Goal: Transaction & Acquisition: Book appointment/travel/reservation

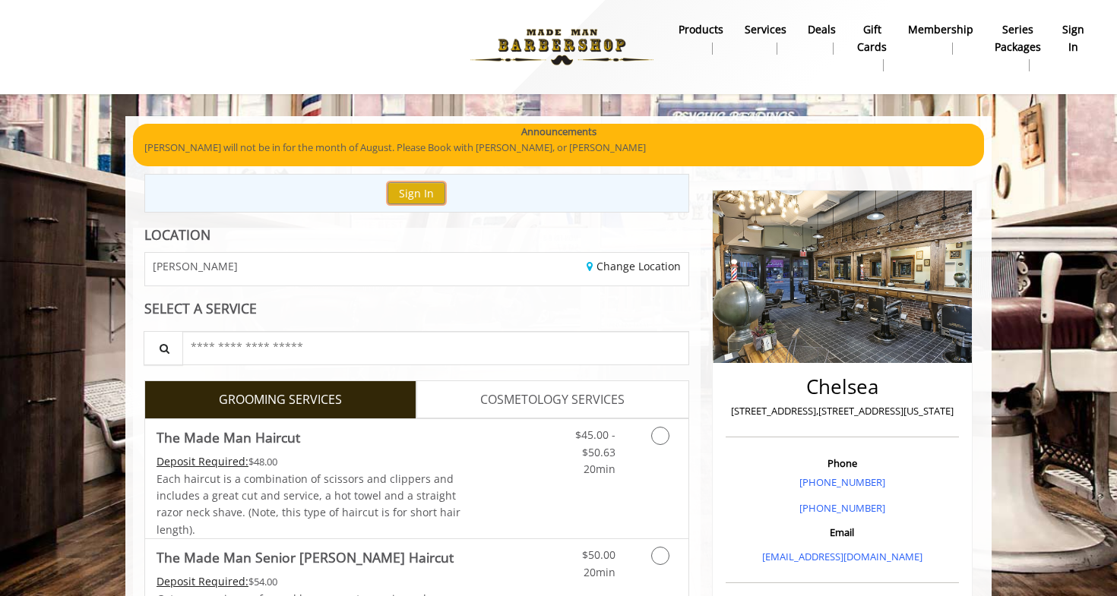
click at [442, 193] on button "Sign In" at bounding box center [417, 193] width 58 height 22
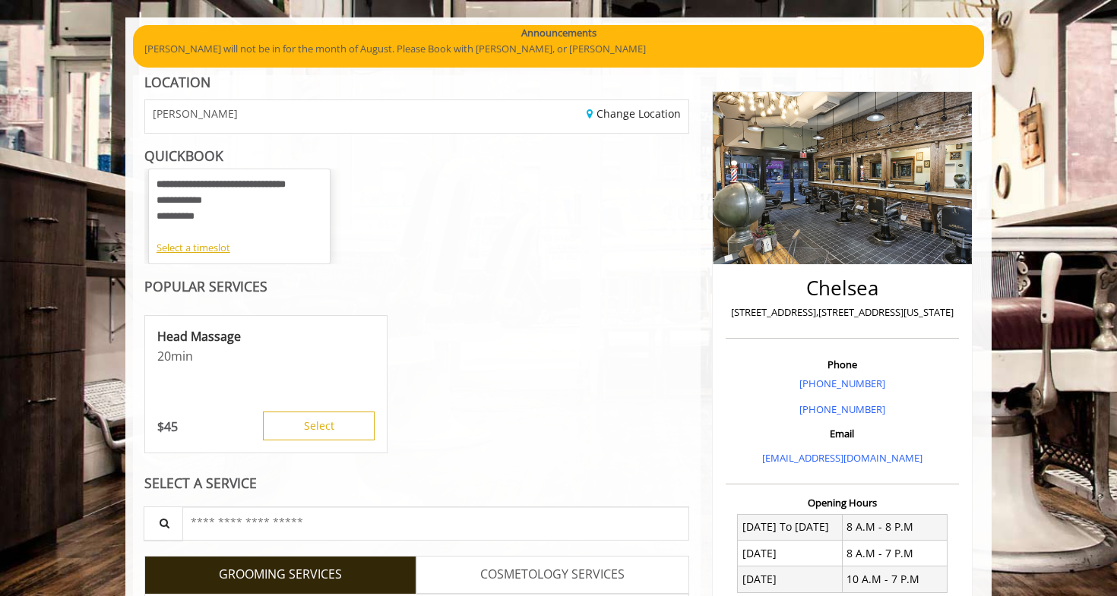
scroll to position [486, 0]
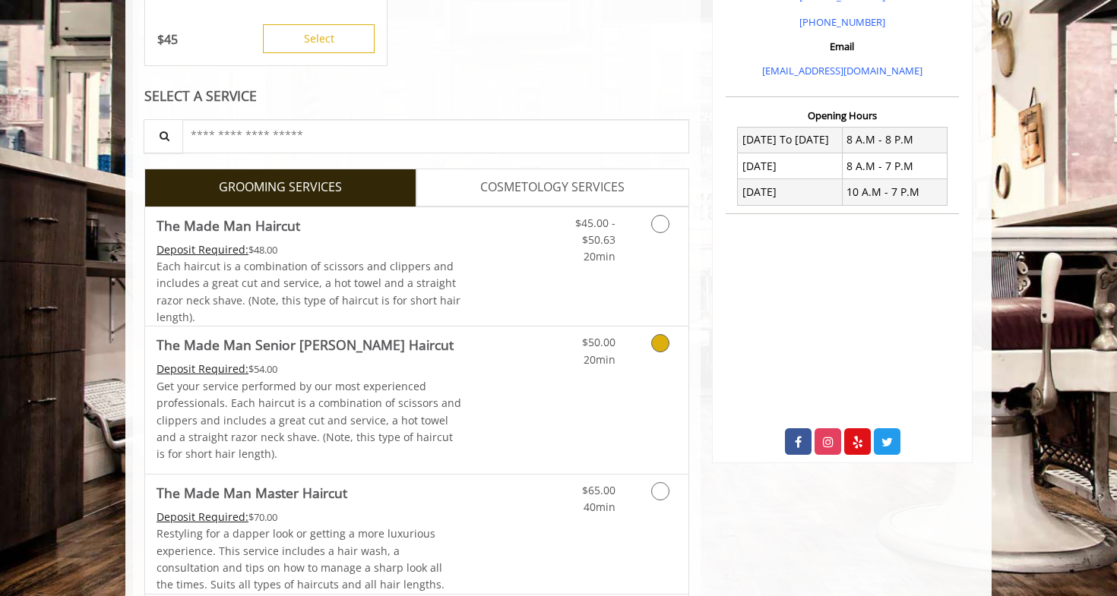
click at [655, 353] on link "Grooming services" at bounding box center [657, 348] width 39 height 42
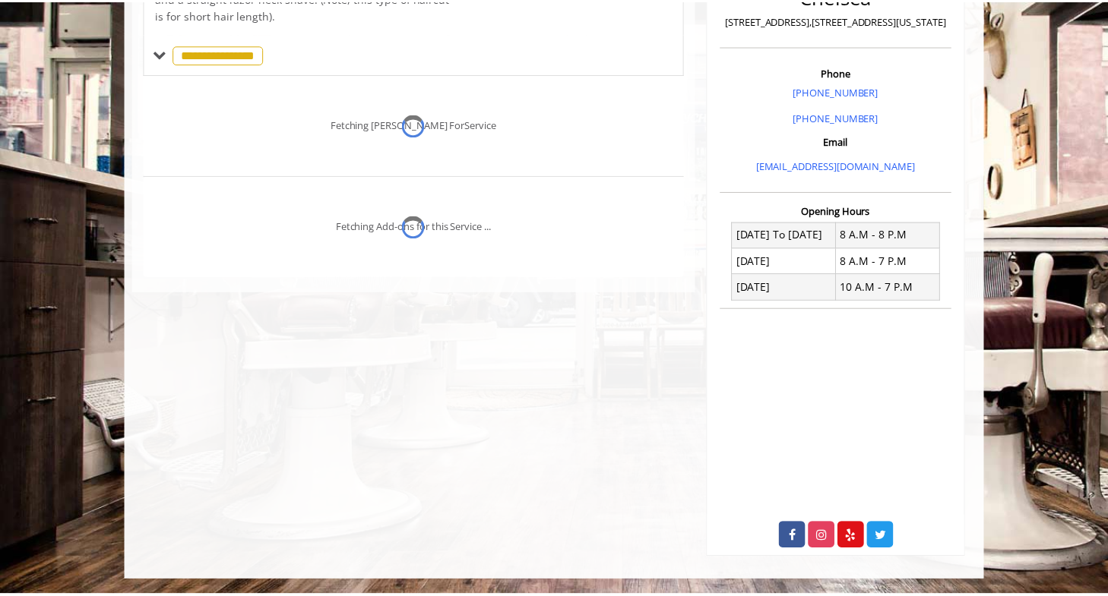
scroll to position [391, 0]
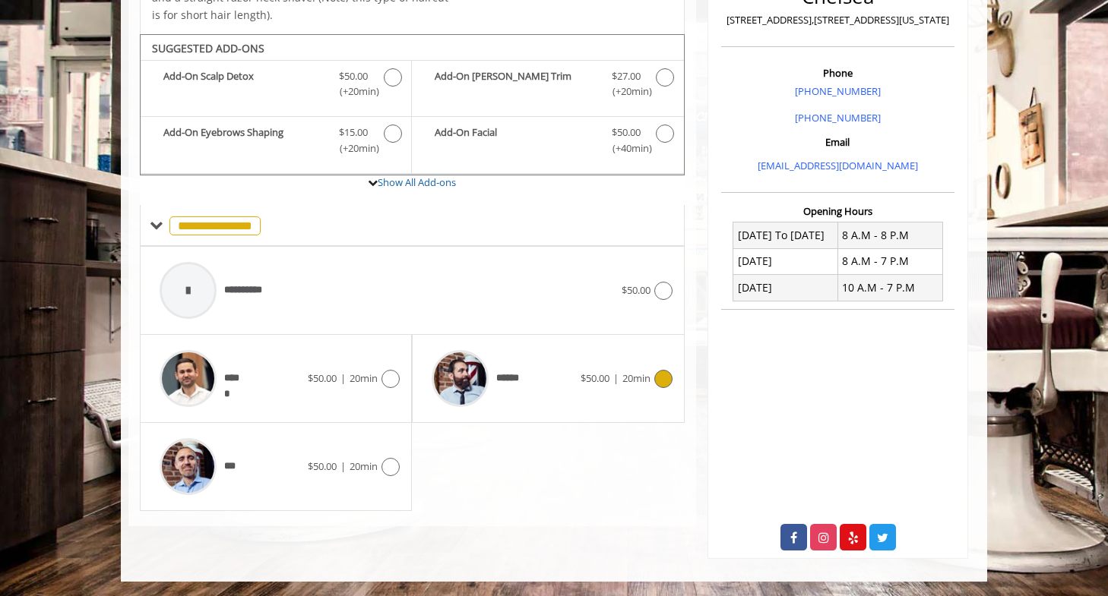
click at [667, 371] on icon at bounding box center [663, 379] width 18 height 18
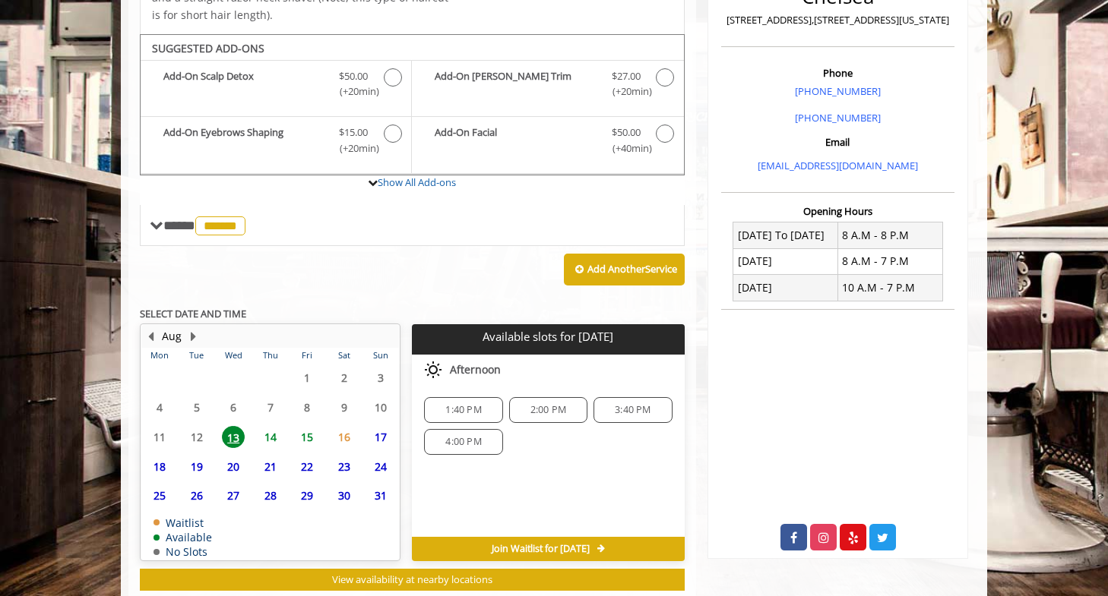
scroll to position [430, 0]
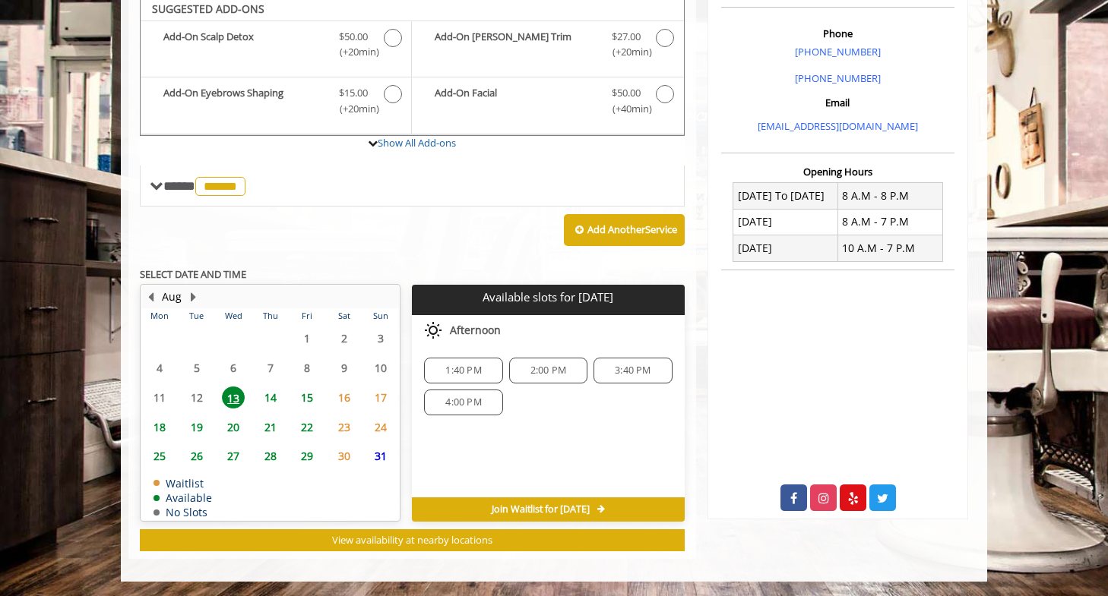
click at [307, 422] on span "22" at bounding box center [307, 427] width 23 height 22
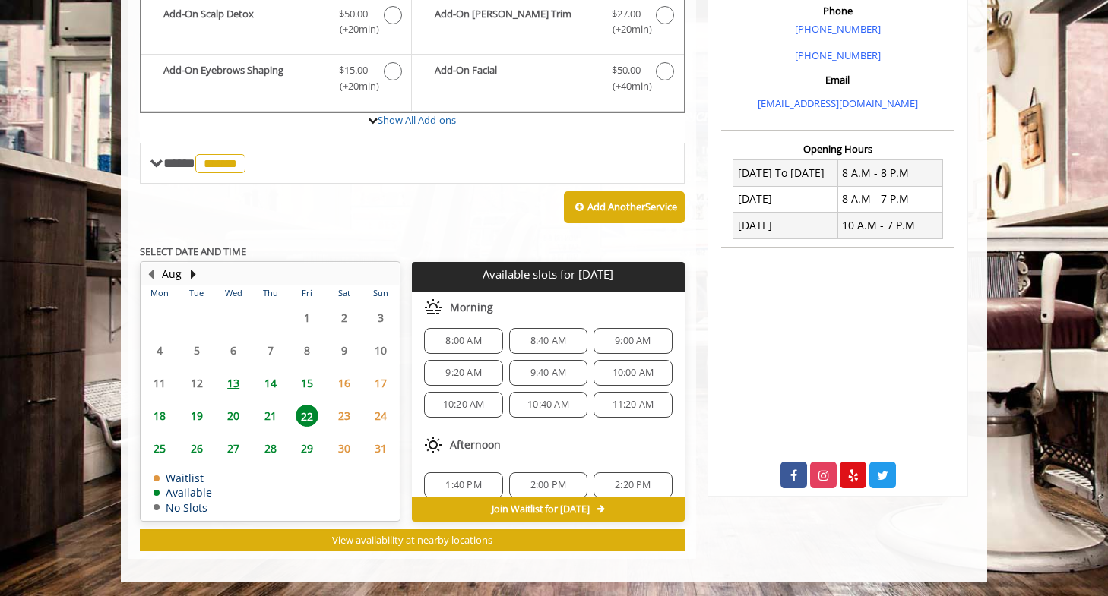
scroll to position [8, 0]
click at [265, 419] on span "21" at bounding box center [270, 416] width 23 height 22
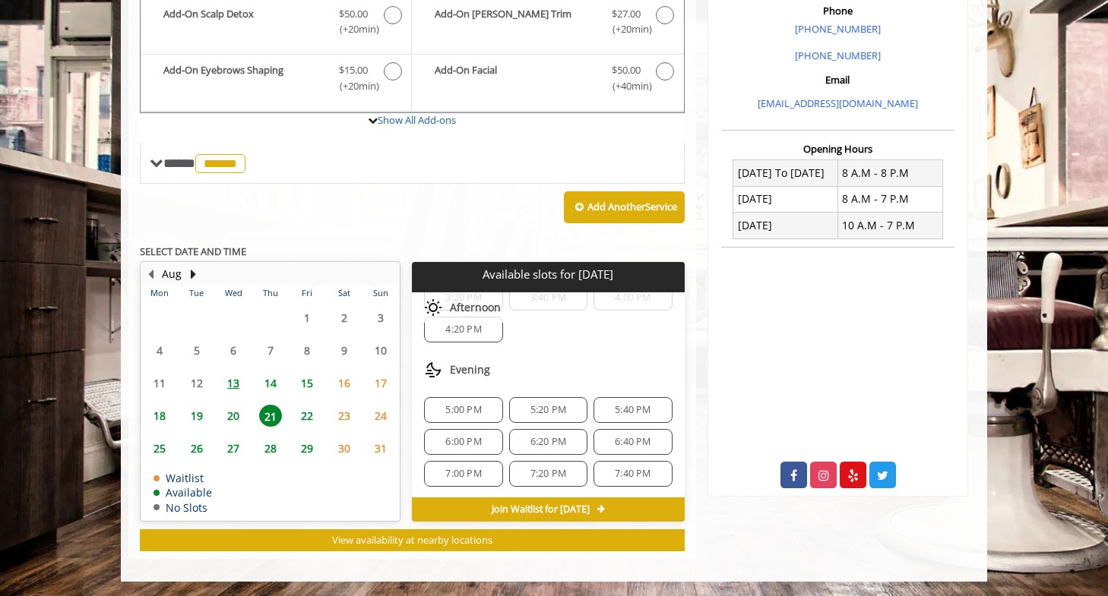
scroll to position [324, 0]
click at [603, 446] on div "6:40 PM" at bounding box center [632, 441] width 78 height 26
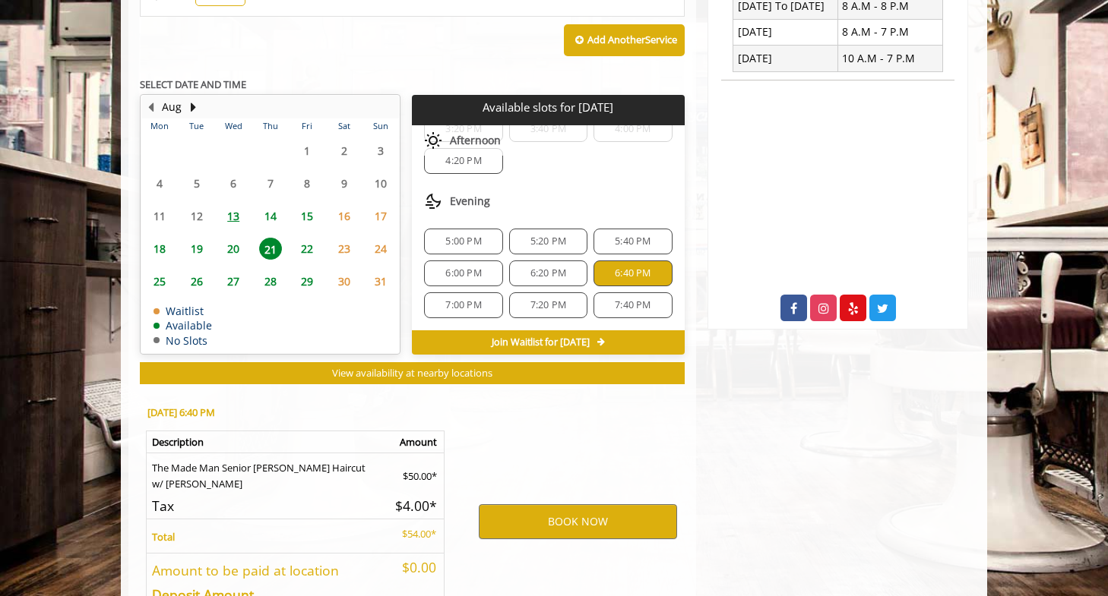
scroll to position [727, 0]
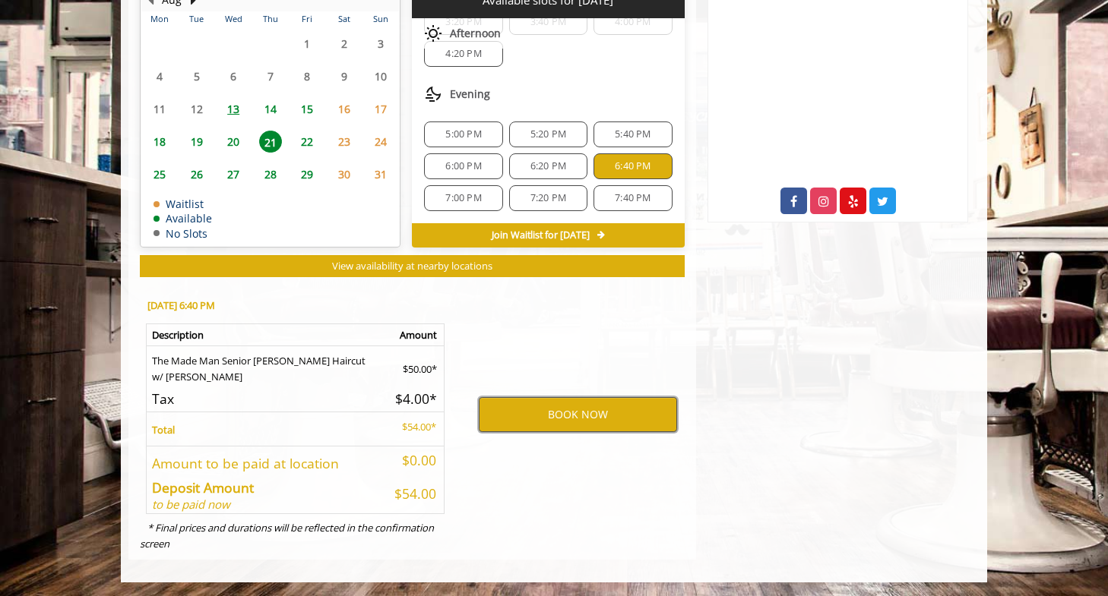
click at [574, 408] on button "BOOK NOW" at bounding box center [578, 414] width 198 height 35
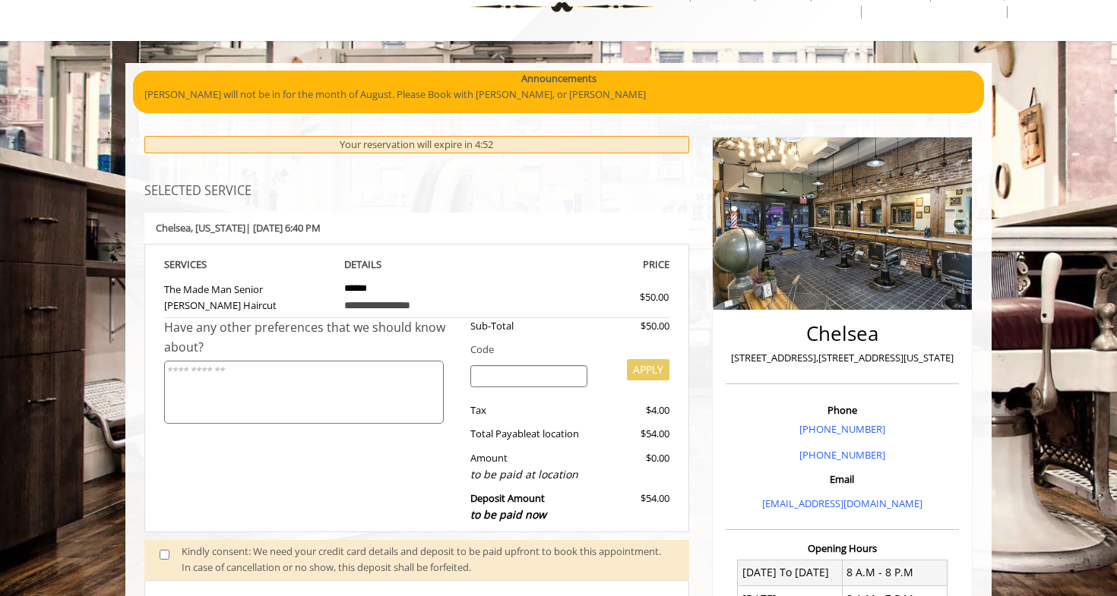
scroll to position [0, 0]
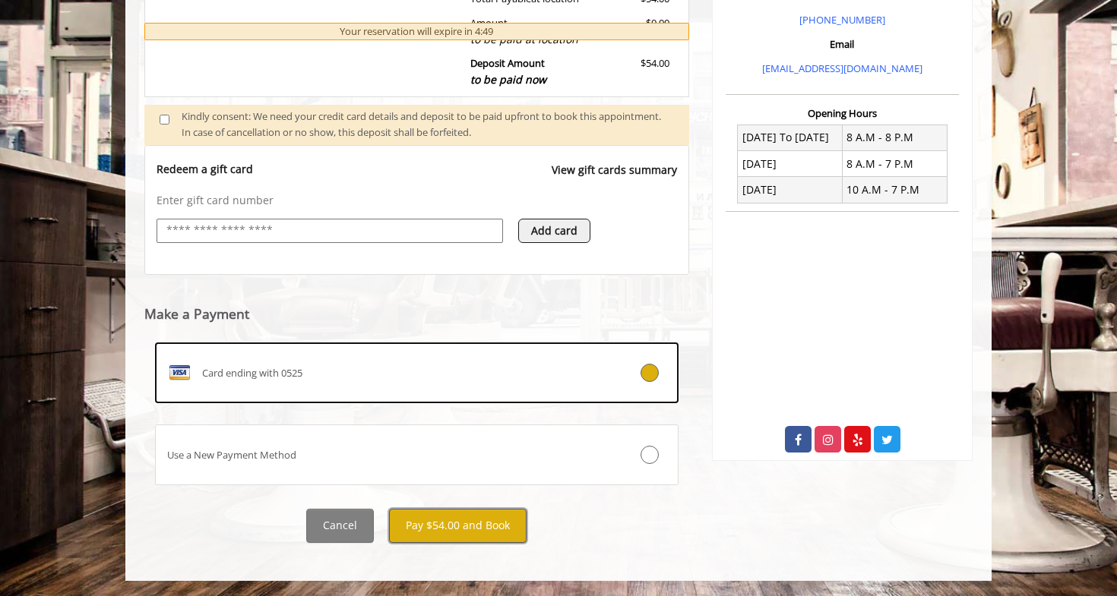
click at [459, 536] on button "Pay $54.00 and Book" at bounding box center [458, 526] width 138 height 34
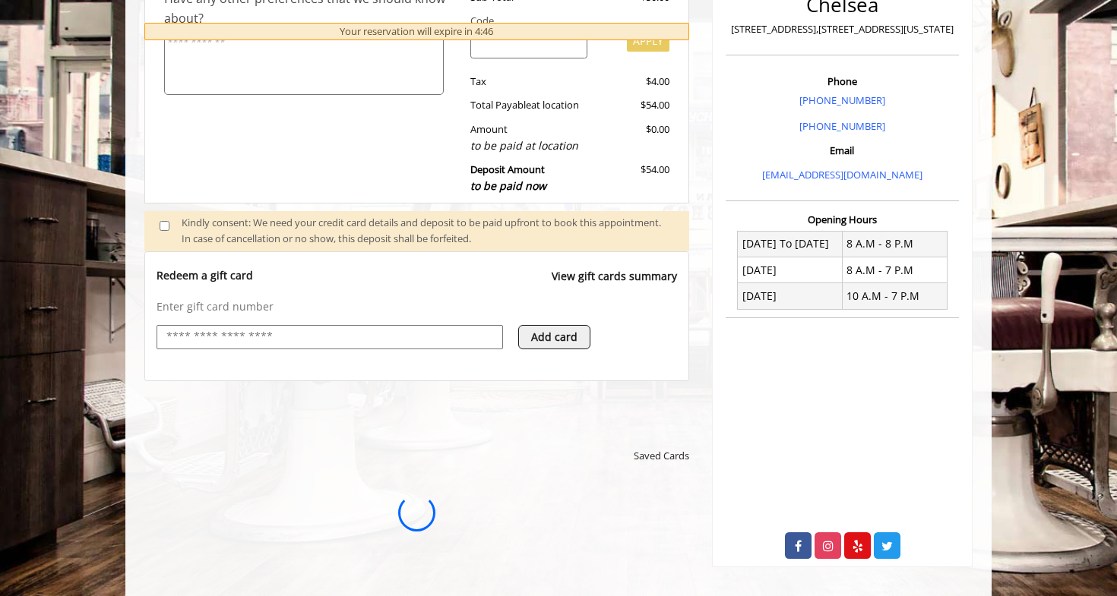
scroll to position [295, 0]
